Goal: Task Accomplishment & Management: Use online tool/utility

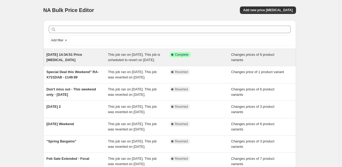
click at [133, 55] on span "This job ran on [DATE]. This job is scheduled to revert on [DATE]." at bounding box center [134, 56] width 52 height 9
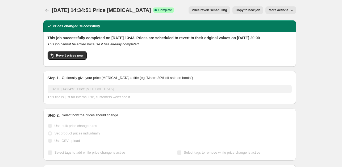
click at [285, 9] on span "More actions" at bounding box center [279, 10] width 20 height 4
click at [218, 13] on button "Price revert scheduling" at bounding box center [210, 9] width 42 height 7
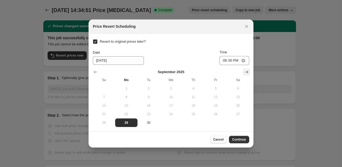
click at [247, 71] on icon "Show next month, October 2025" at bounding box center [246, 71] width 5 height 5
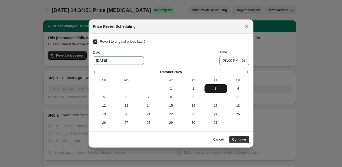
click at [214, 89] on span "3" at bounding box center [216, 88] width 18 height 4
type input "[DATE]"
click at [232, 62] on input "20:00" at bounding box center [235, 60] width 30 height 9
type input "11:59"
click at [243, 139] on span "Continue" at bounding box center [239, 139] width 14 height 4
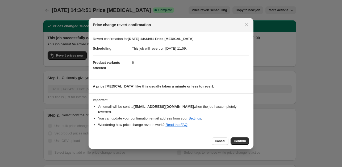
click at [239, 139] on span "Confirm" at bounding box center [240, 141] width 12 height 4
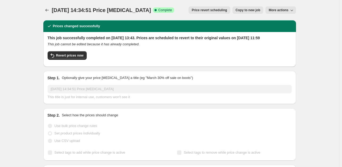
click at [125, 40] on h2 "This job successfully completed on [DATE] 13:43. Prices are scheduled to revert…" at bounding box center [170, 37] width 244 height 5
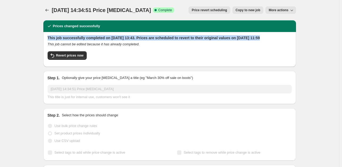
click at [125, 40] on h2 "This job successfully completed on [DATE] 13:43. Prices are scheduled to revert…" at bounding box center [170, 37] width 244 height 5
copy h2 "This job successfully completed on [DATE] 13:43. Prices are scheduled to revert…"
